Goal: Navigation & Orientation: Find specific page/section

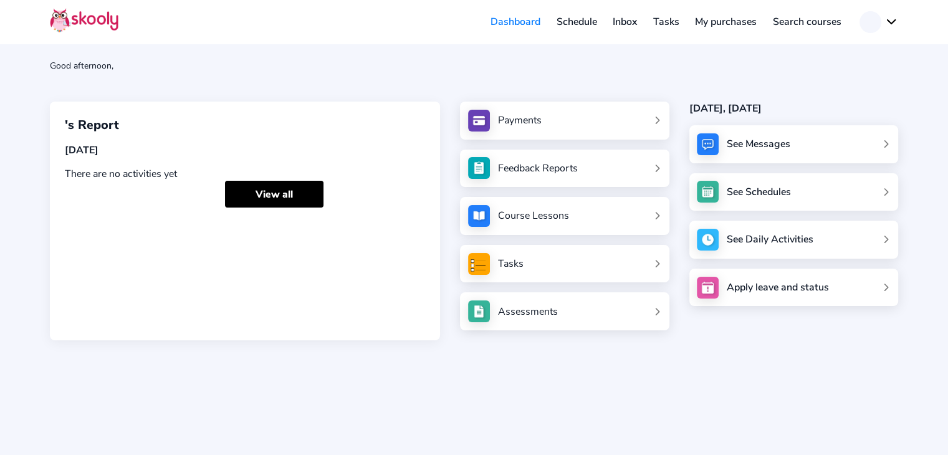
click at [627, 29] on link "Inbox" at bounding box center [624, 22] width 41 height 20
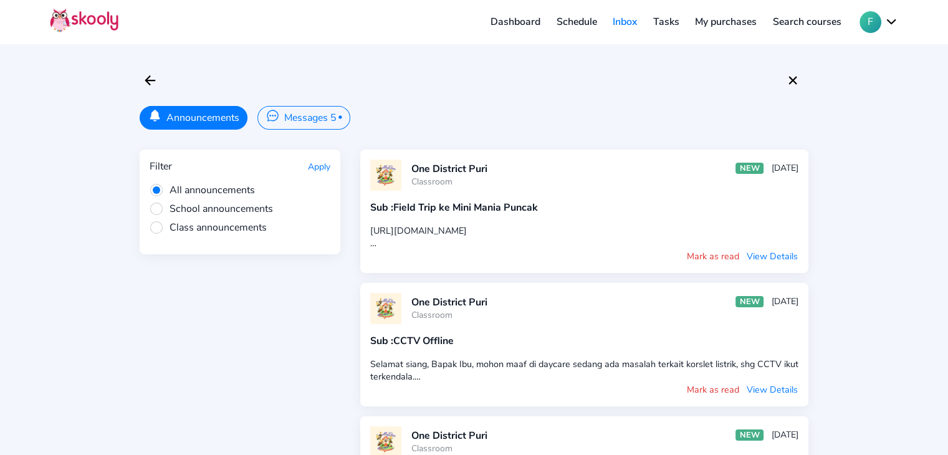
click at [297, 118] on button "Messages 5 •" at bounding box center [303, 118] width 92 height 24
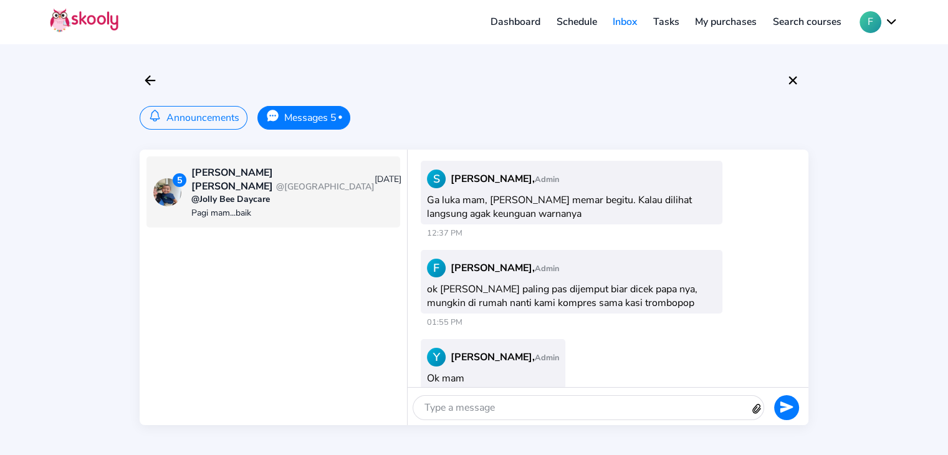
scroll to position [1949, 0]
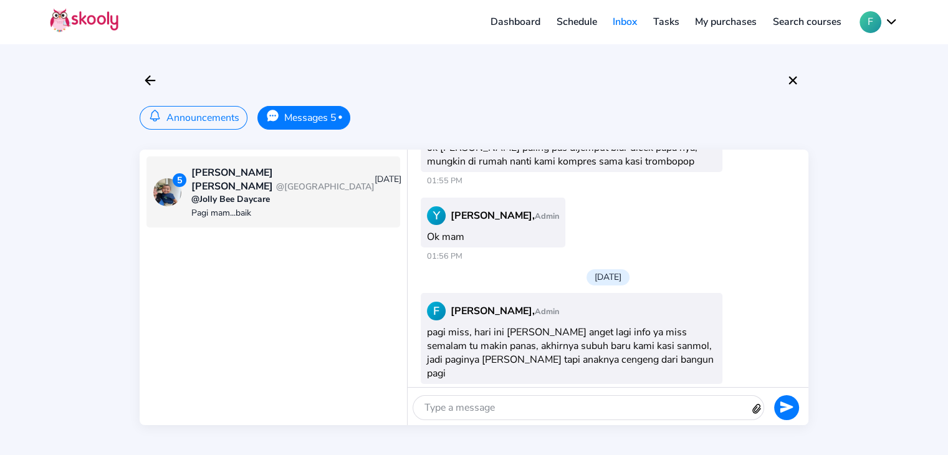
click at [518, 29] on link "Dashboard" at bounding box center [515, 22] width 66 height 20
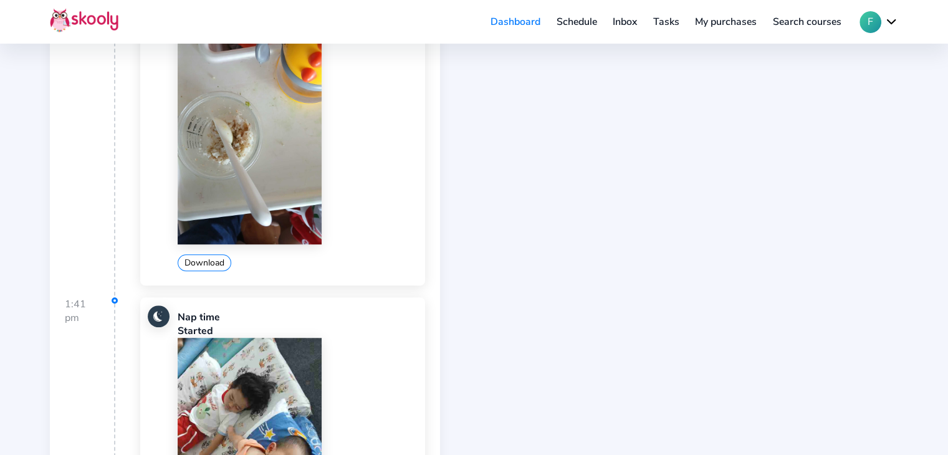
scroll to position [1122, 0]
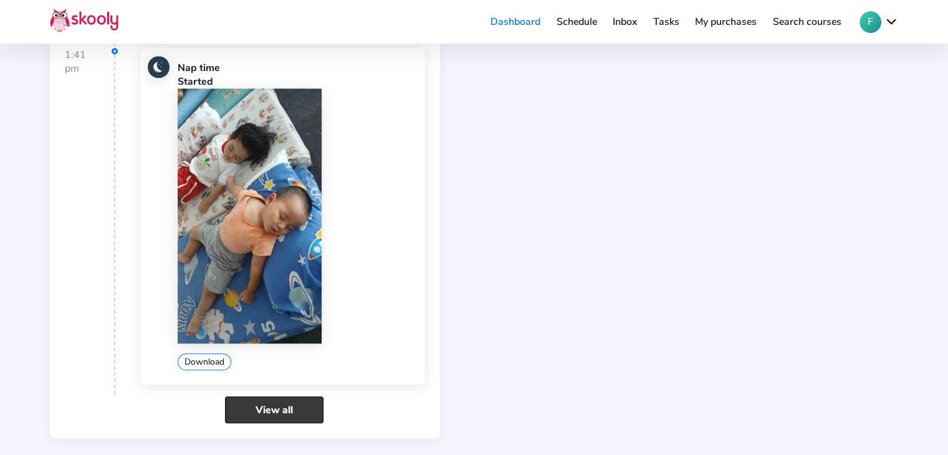
click at [303, 408] on link "View all" at bounding box center [274, 409] width 98 height 27
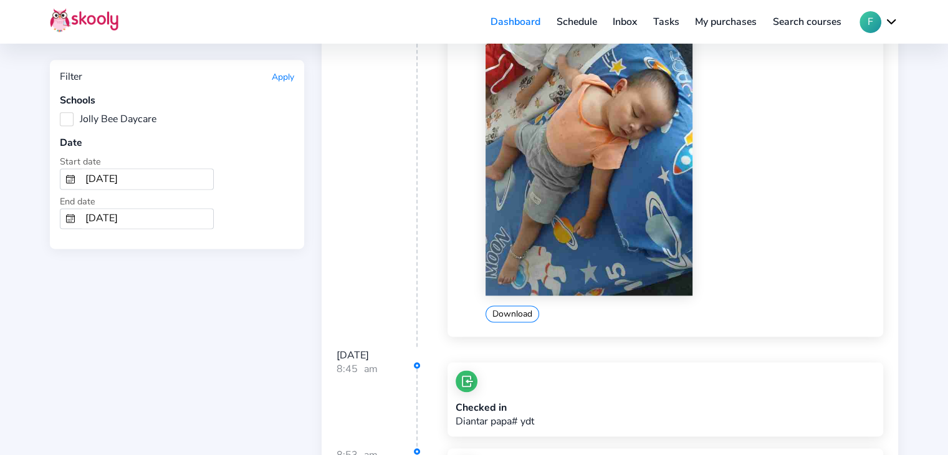
scroll to position [1496, 0]
